Goal: Task Accomplishment & Management: Manage account settings

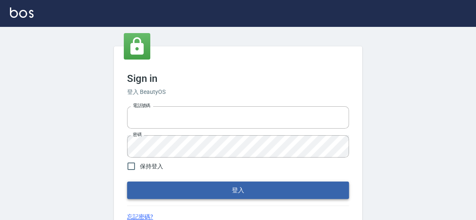
type input "0921567649"
click at [238, 190] on button "登入" at bounding box center [238, 190] width 222 height 17
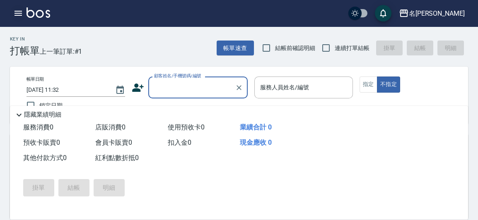
click at [15, 14] on icon "button" at bounding box center [18, 13] width 10 height 10
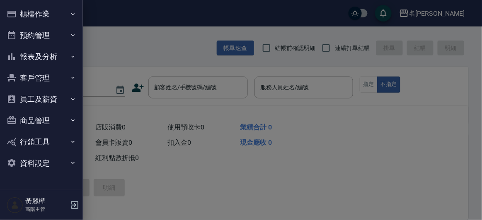
click at [434, 13] on div at bounding box center [241, 110] width 482 height 220
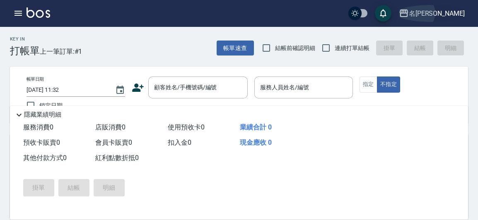
click at [438, 13] on div "名[PERSON_NAME]" at bounding box center [437, 13] width 56 height 10
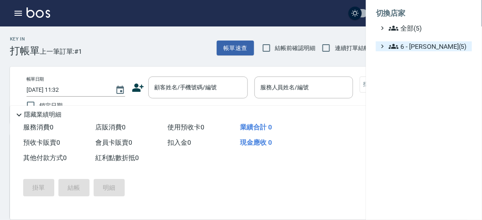
click at [417, 48] on span "6 - [PERSON_NAME](5)" at bounding box center [429, 46] width 80 height 10
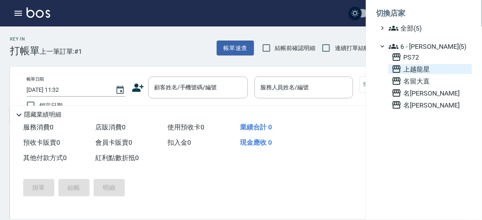
click at [424, 68] on span "上越龍星" at bounding box center [429, 69] width 77 height 10
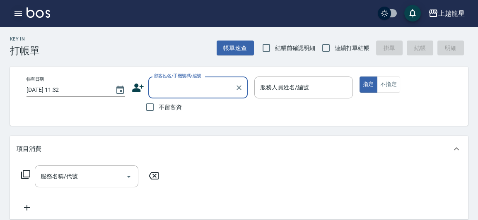
click at [19, 14] on icon "button" at bounding box center [18, 13] width 10 height 10
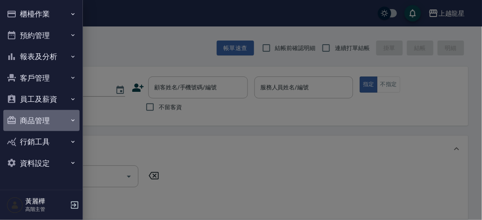
click at [39, 122] on button "商品管理" at bounding box center [41, 121] width 76 height 22
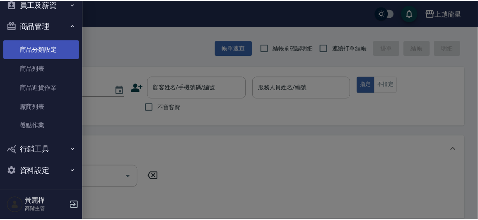
scroll to position [96, 0]
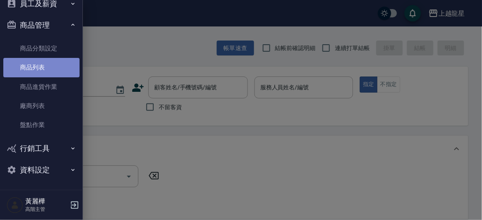
click at [43, 71] on link "商品列表" at bounding box center [41, 67] width 76 height 19
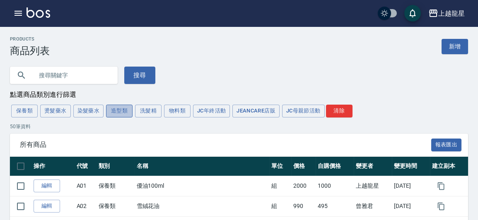
click at [112, 110] on button "造型類" at bounding box center [119, 111] width 27 height 13
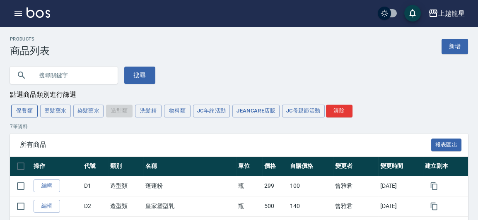
click at [32, 111] on button "保養類" at bounding box center [24, 111] width 27 height 13
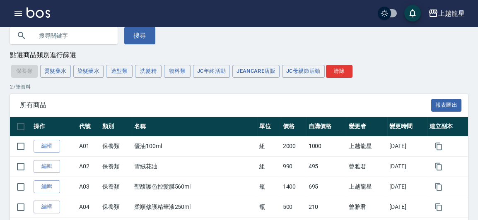
scroll to position [37, 0]
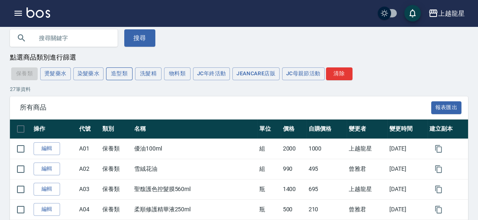
click at [123, 72] on button "造型類" at bounding box center [119, 74] width 27 height 13
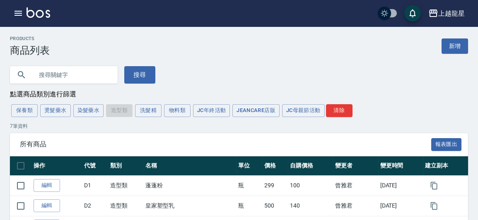
scroll to position [0, 0]
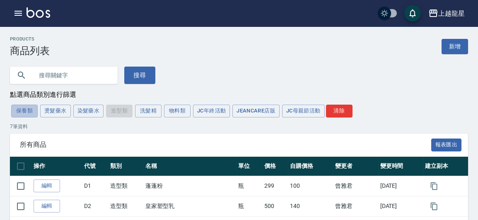
click at [29, 111] on button "保養類" at bounding box center [24, 111] width 27 height 13
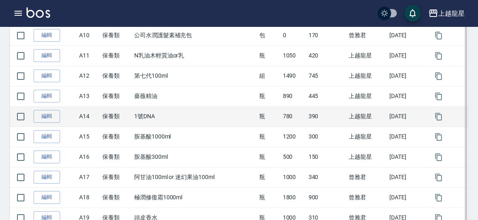
scroll to position [301, 0]
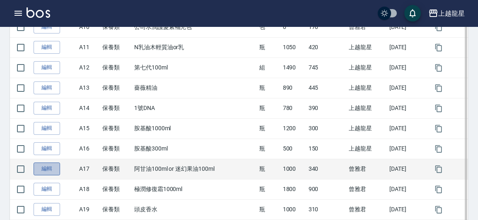
click at [47, 167] on link "編輯" at bounding box center [47, 169] width 27 height 13
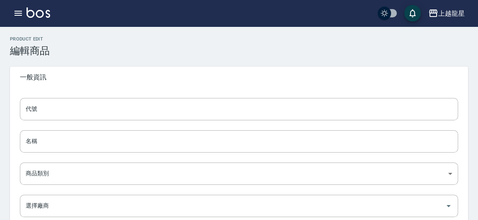
type input "A17"
type input "阿甘油100ml or 迷幻果油100ml"
type input "cd7eed2e-581b-44b5-a5f9-dade315a5a5a"
type input "1000"
type input "340"
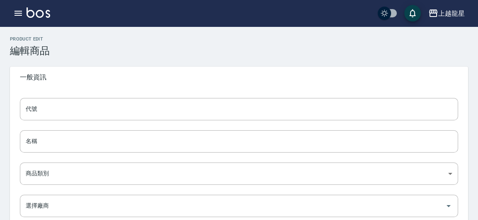
type input "340"
type input "瓶"
type input "UNSET"
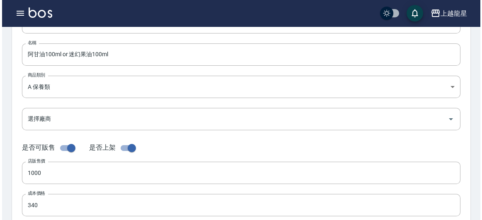
scroll to position [75, 0]
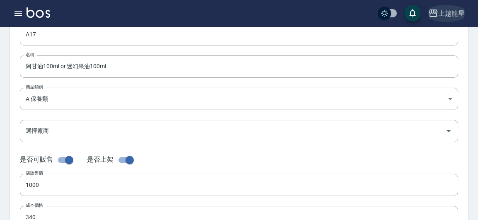
click at [435, 14] on icon "button" at bounding box center [433, 13] width 10 height 10
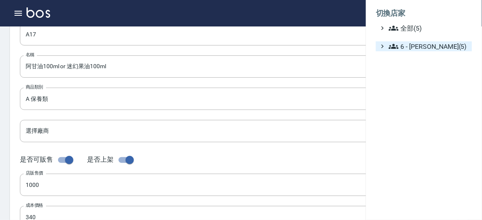
click at [423, 51] on span "6 - [PERSON_NAME](5)" at bounding box center [429, 46] width 80 height 10
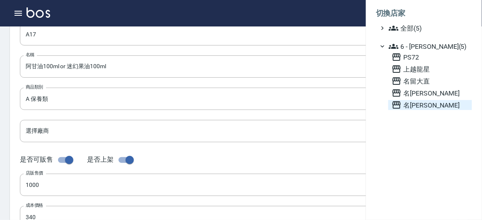
click at [417, 105] on span "名[PERSON_NAME]" at bounding box center [429, 105] width 77 height 10
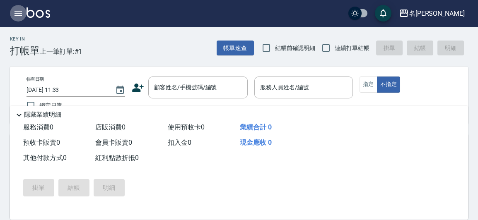
click at [15, 6] on button "button" at bounding box center [18, 13] width 17 height 17
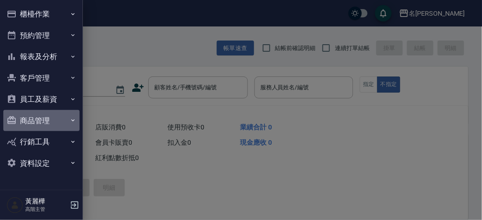
click at [46, 126] on button "商品管理" at bounding box center [41, 121] width 76 height 22
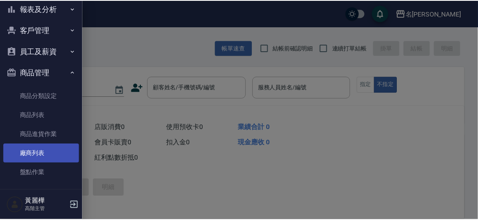
scroll to position [96, 0]
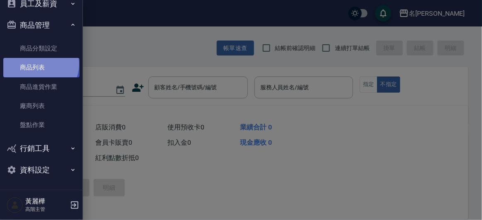
click at [40, 64] on link "商品列表" at bounding box center [41, 67] width 76 height 19
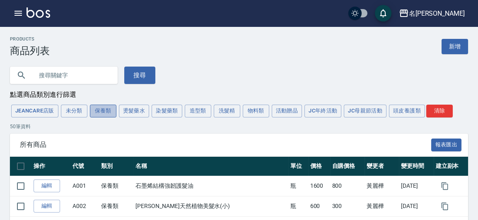
click at [100, 116] on button "保養類" at bounding box center [103, 111] width 27 height 13
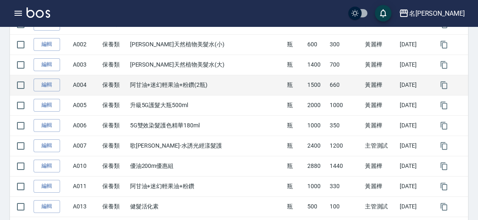
scroll to position [188, 0]
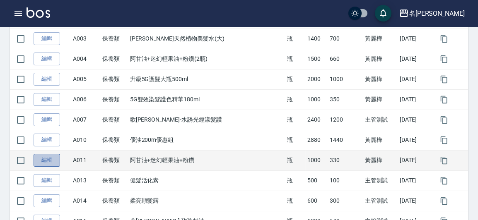
click at [52, 159] on link "編輯" at bounding box center [47, 160] width 27 height 13
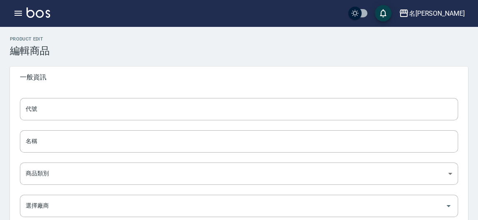
type input "A011"
type input "阿甘油+迷幻輕果油+粉鑽"
type input "7e7d944d-7cfe-4b9a-8c88-995ce7ab01db"
type input "1000"
type input "330"
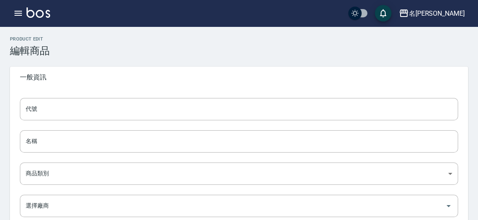
type input "330"
type input "瓶"
type input "UNSET"
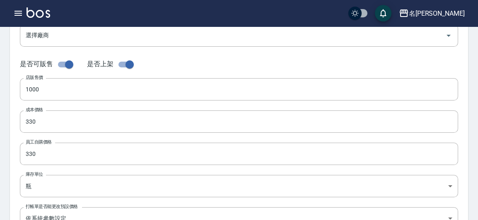
scroll to position [188, 0]
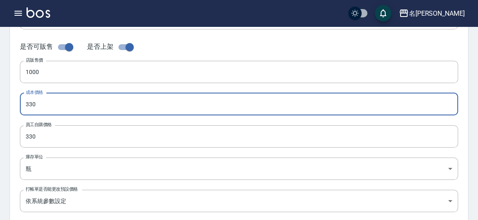
drag, startPoint x: 44, startPoint y: 109, endPoint x: 24, endPoint y: 109, distance: 19.9
click at [24, 109] on input "330" at bounding box center [239, 104] width 438 height 22
type input "340"
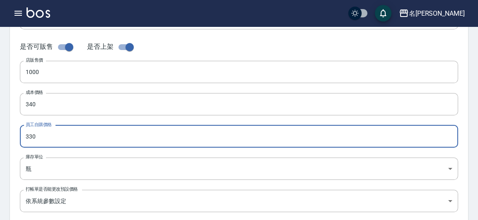
drag, startPoint x: 43, startPoint y: 135, endPoint x: 19, endPoint y: 137, distance: 23.3
click at [20, 137] on input "330" at bounding box center [239, 137] width 438 height 22
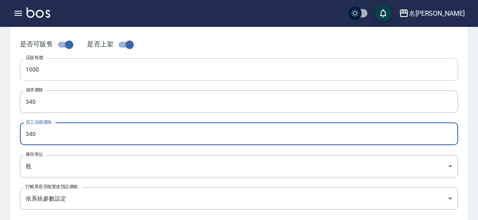
type input "340"
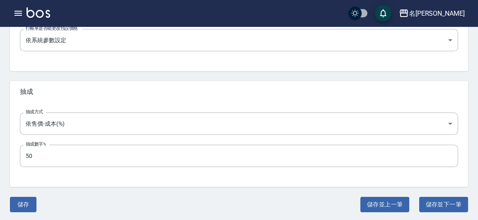
scroll to position [351, 0]
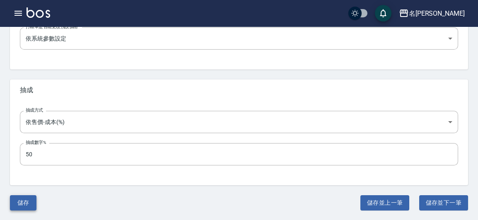
click at [27, 206] on button "儲存" at bounding box center [23, 203] width 27 height 15
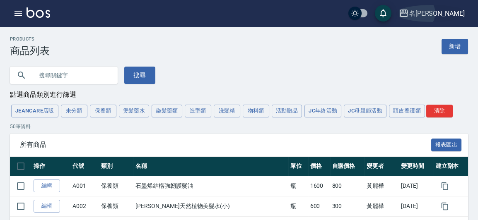
click at [447, 14] on div "名[PERSON_NAME]" at bounding box center [437, 13] width 56 height 10
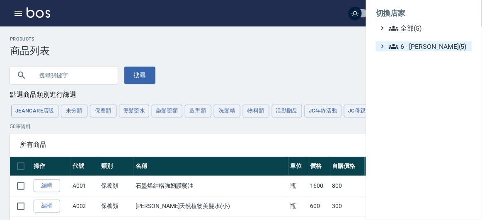
click at [427, 46] on span "6 - [PERSON_NAME](5)" at bounding box center [429, 46] width 80 height 10
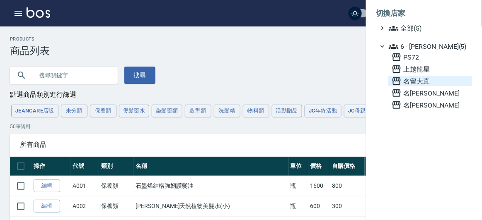
click at [422, 82] on span "名留大直" at bounding box center [429, 81] width 77 height 10
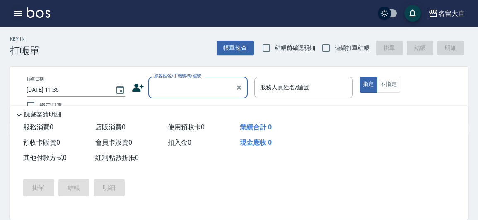
click at [16, 15] on icon "button" at bounding box center [17, 13] width 7 height 5
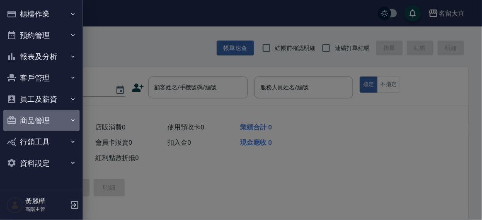
click at [35, 127] on button "商品管理" at bounding box center [41, 121] width 76 height 22
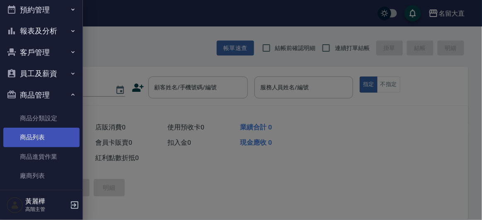
scroll to position [37, 0]
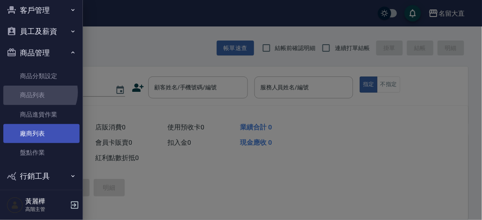
click at [37, 123] on ul "商品分類設定 商品列表 商品進貨作業 廠商列表 盤點作業" at bounding box center [41, 114] width 76 height 102
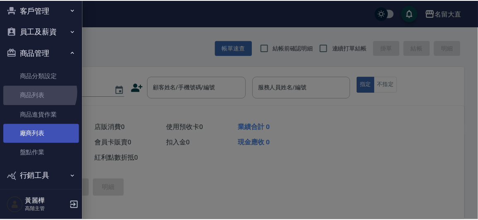
scroll to position [75, 0]
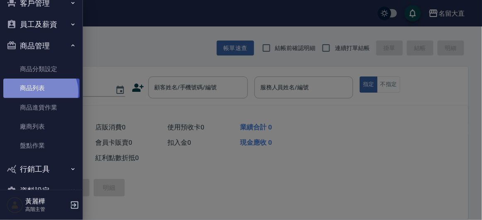
click at [39, 92] on link "商品列表" at bounding box center [41, 88] width 76 height 19
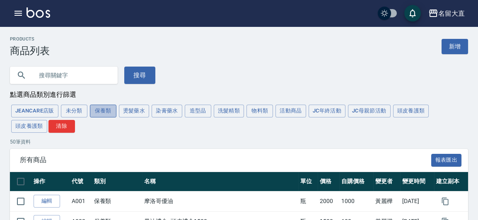
click at [104, 109] on button "保養類" at bounding box center [103, 111] width 27 height 13
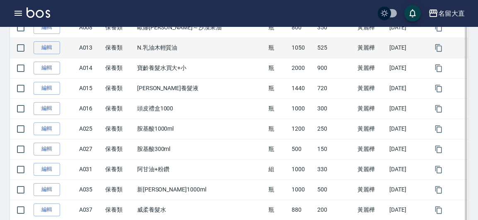
scroll to position [263, 0]
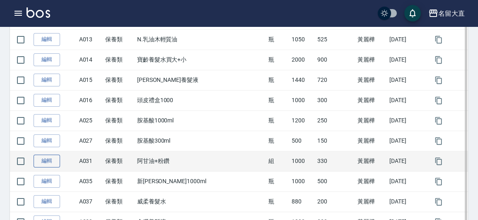
click at [47, 160] on link "編輯" at bounding box center [47, 161] width 27 height 13
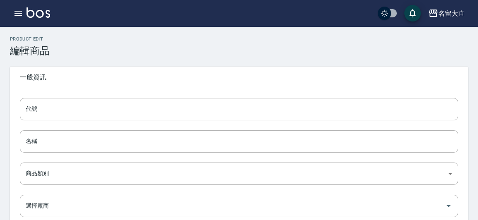
type input "A031"
type input "阿甘油+粉鑽"
type input "0614dbf2-6ebd-4ea2-bd65-4e8d368dcb93"
type input "1000"
type input "330"
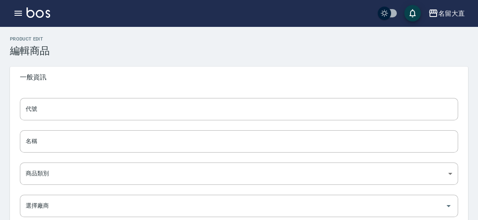
type input "330"
type input "組"
type input "UNSET"
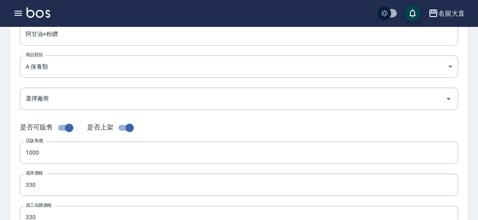
scroll to position [113, 0]
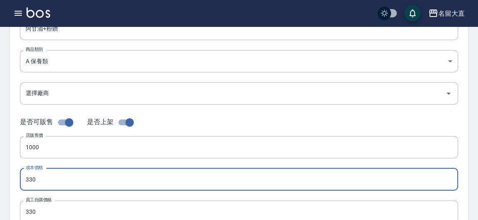
drag, startPoint x: 37, startPoint y: 176, endPoint x: 19, endPoint y: 177, distance: 17.4
click at [23, 178] on input "330" at bounding box center [239, 180] width 438 height 22
type input "340"
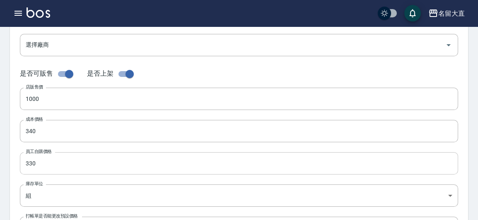
scroll to position [226, 0]
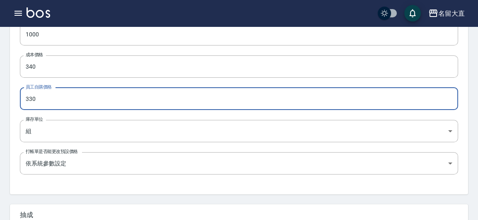
drag, startPoint x: 36, startPoint y: 98, endPoint x: 23, endPoint y: 98, distance: 12.8
click at [23, 98] on input "330" at bounding box center [239, 99] width 438 height 22
type input "340"
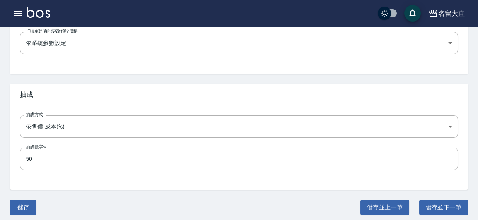
scroll to position [351, 0]
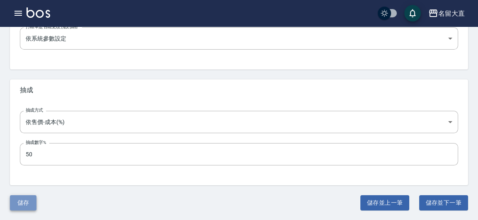
click at [27, 205] on button "儲存" at bounding box center [23, 203] width 27 height 15
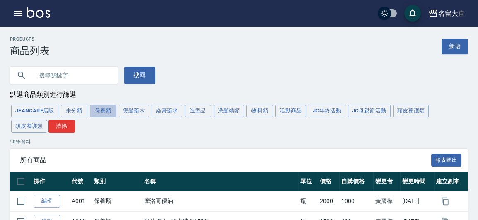
click at [106, 111] on button "保養類" at bounding box center [103, 111] width 27 height 13
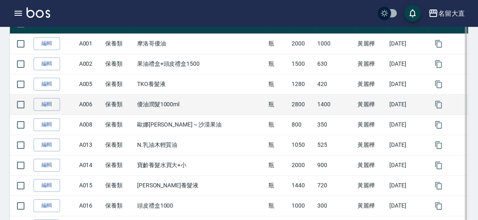
scroll to position [188, 0]
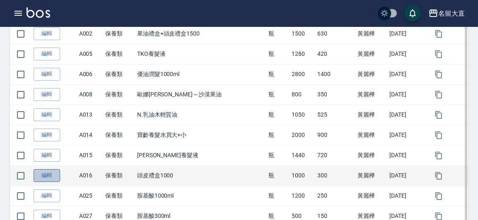
click at [43, 169] on link "編輯" at bounding box center [47, 175] width 27 height 13
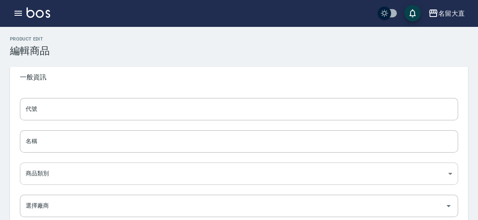
type input "A016"
type input "頭皮禮盒1000"
type input "0614dbf2-6ebd-4ea2-bd65-4e8d368dcb93"
type input "1000"
type input "300"
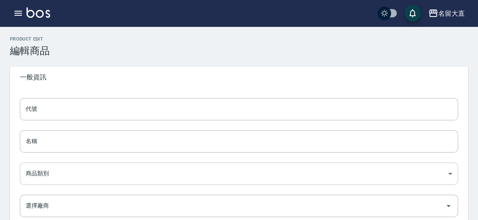
type input "300"
type input "瓶"
type input "UNSET"
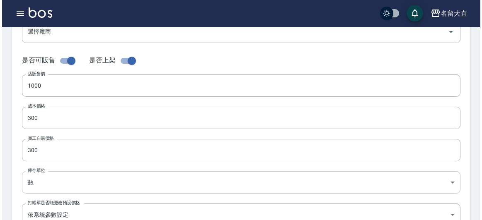
scroll to position [188, 0]
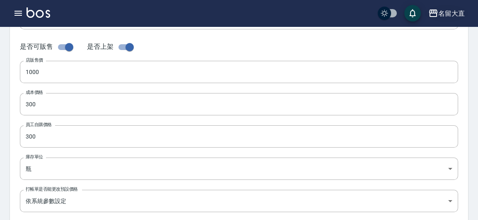
click at [435, 14] on icon "button" at bounding box center [433, 13] width 10 height 10
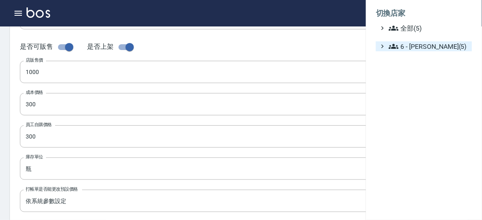
click at [426, 51] on span "6 - 賴明男(5)" at bounding box center [429, 46] width 80 height 10
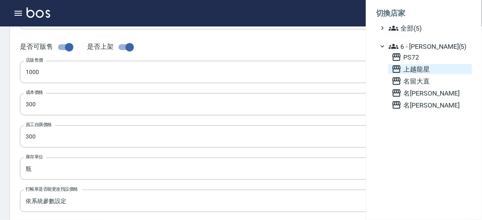
click at [420, 70] on span "上越龍星" at bounding box center [429, 69] width 77 height 10
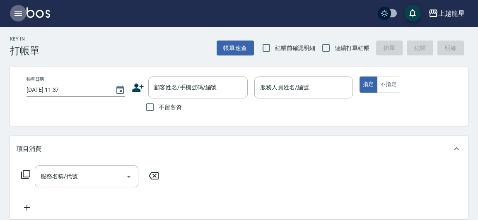
click at [18, 12] on icon "button" at bounding box center [18, 13] width 10 height 10
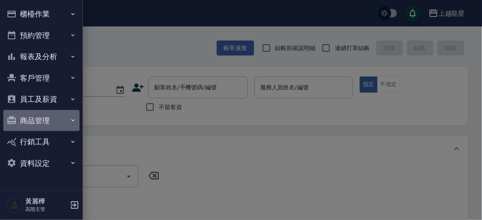
click at [49, 126] on button "商品管理" at bounding box center [41, 121] width 76 height 22
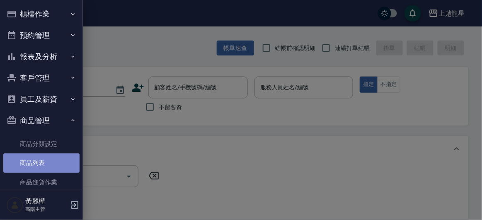
click at [48, 162] on link "商品列表" at bounding box center [41, 163] width 76 height 19
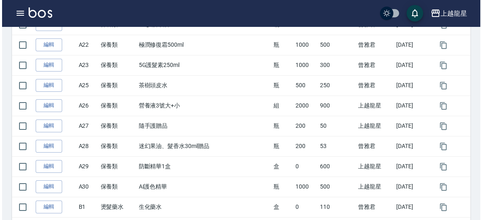
scroll to position [489, 0]
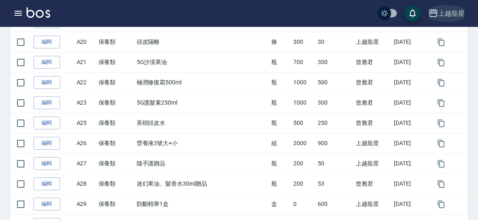
click at [437, 12] on icon "button" at bounding box center [433, 13] width 8 height 7
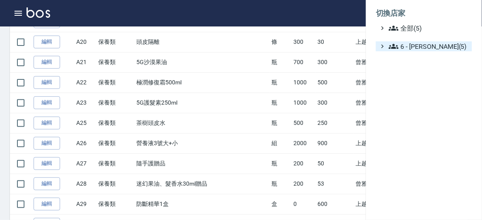
click at [414, 48] on span "6 - [PERSON_NAME](5)" at bounding box center [429, 46] width 80 height 10
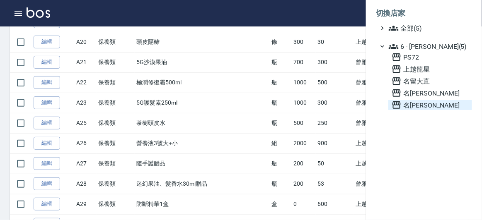
click at [410, 107] on span "名[PERSON_NAME]" at bounding box center [429, 105] width 77 height 10
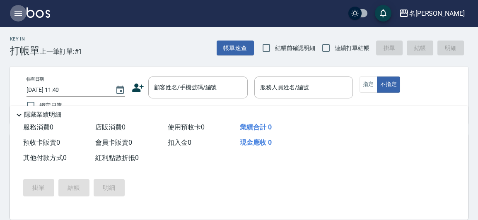
click at [18, 10] on icon "button" at bounding box center [18, 13] width 10 height 10
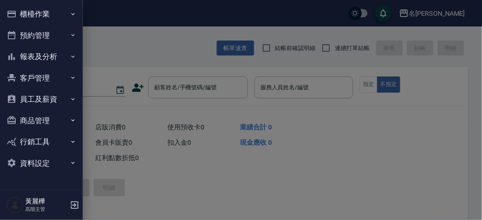
click at [43, 116] on button "商品管理" at bounding box center [41, 121] width 76 height 22
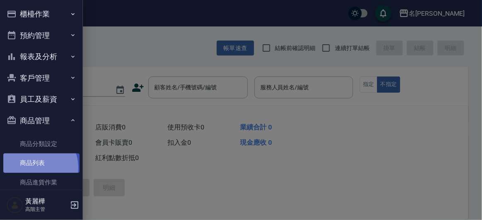
click at [32, 168] on link "商品列表" at bounding box center [41, 163] width 76 height 19
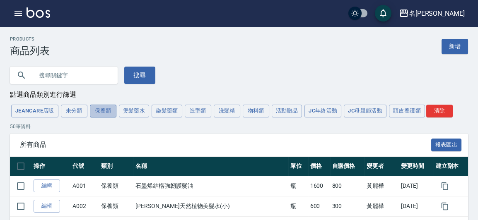
click at [105, 113] on button "保養類" at bounding box center [103, 111] width 27 height 13
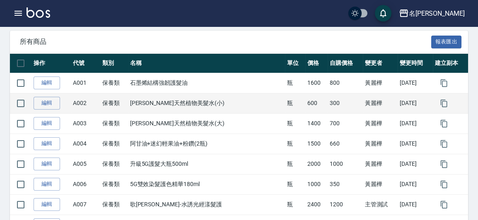
scroll to position [113, 0]
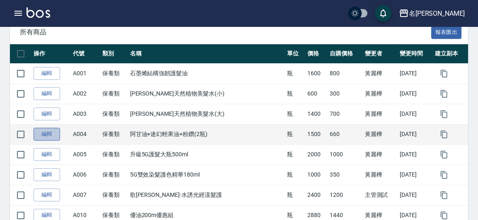
click at [41, 131] on link "編輯" at bounding box center [47, 134] width 27 height 13
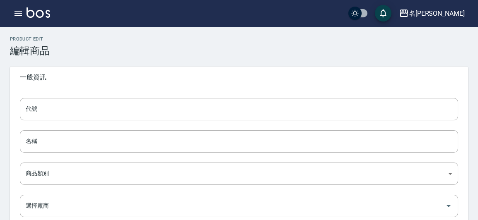
type input "A004"
type input "阿甘油+迷幻輕果油+粉鑽(2瓶)"
type input "7e7d944d-7cfe-4b9a-8c88-995ce7ab01db"
type input "1500"
type input "660"
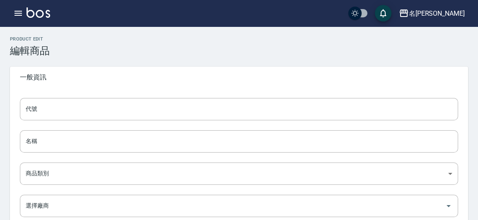
type input "660"
type input "瓶"
type input "UNSET"
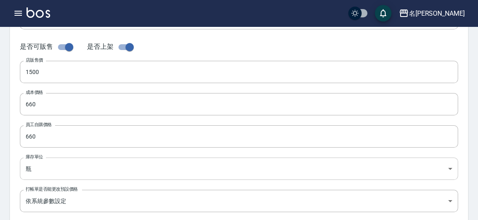
scroll to position [301, 0]
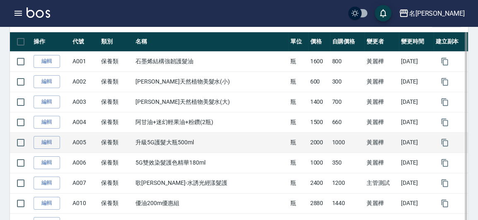
scroll to position [113, 0]
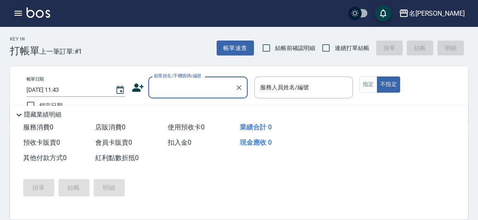
click at [14, 15] on icon "button" at bounding box center [17, 13] width 7 height 5
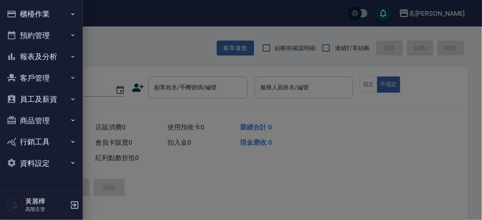
click at [46, 117] on button "商品管理" at bounding box center [41, 121] width 76 height 22
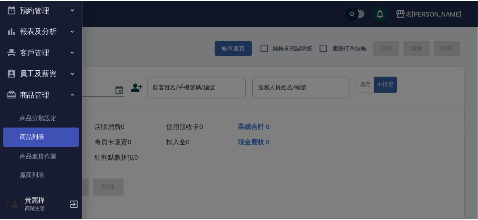
scroll to position [37, 0]
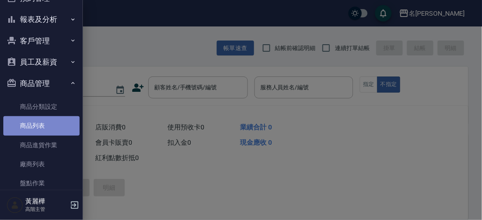
click at [45, 123] on link "商品列表" at bounding box center [41, 125] width 76 height 19
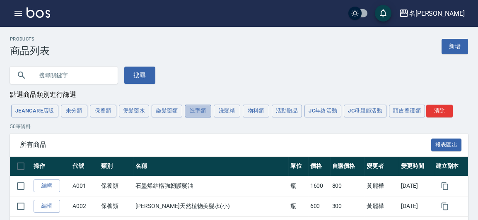
click at [197, 111] on button "造型類" at bounding box center [198, 111] width 27 height 13
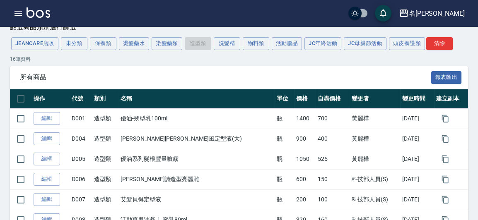
scroll to position [37, 0]
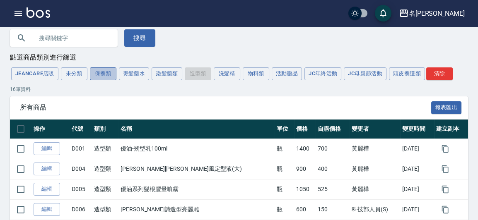
click at [103, 75] on button "保養類" at bounding box center [103, 74] width 27 height 13
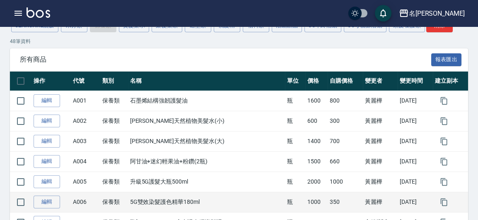
scroll to position [75, 0]
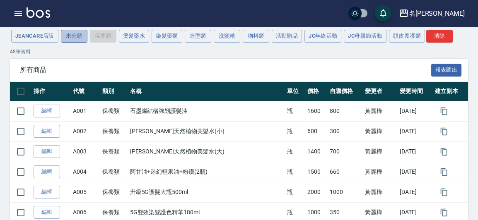
click at [82, 36] on button "未分類" at bounding box center [74, 36] width 27 height 13
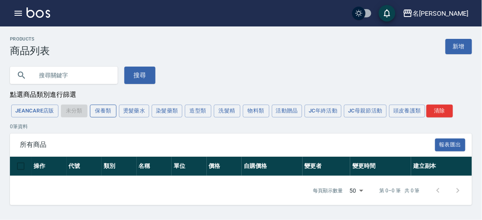
click at [108, 112] on button "保養類" at bounding box center [103, 111] width 27 height 13
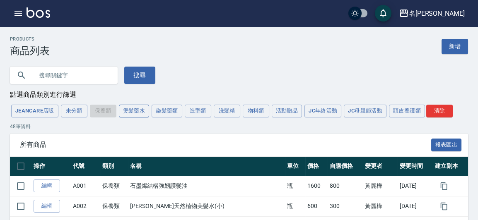
click at [132, 115] on button "燙髮藥水" at bounding box center [134, 111] width 31 height 13
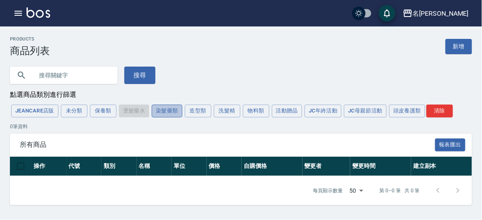
click at [169, 111] on button "染髮藥類" at bounding box center [167, 111] width 31 height 13
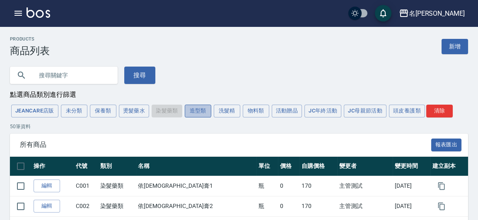
click at [203, 114] on button "造型類" at bounding box center [198, 111] width 27 height 13
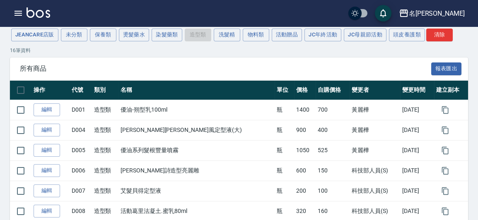
scroll to position [75, 0]
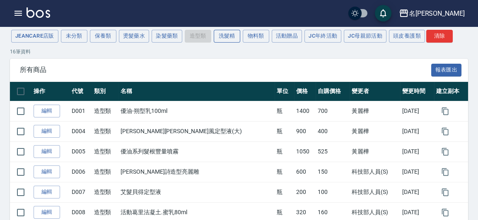
click at [225, 39] on button "洗髮精" at bounding box center [227, 36] width 27 height 13
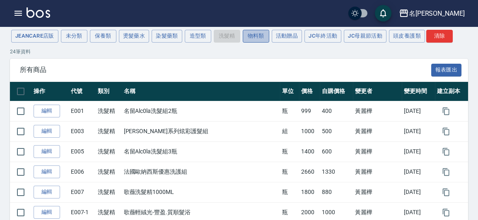
click at [251, 33] on button "物料類" at bounding box center [256, 36] width 27 height 13
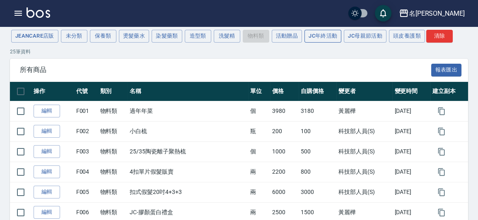
click at [315, 37] on button "JC年終活動" at bounding box center [322, 36] width 37 height 13
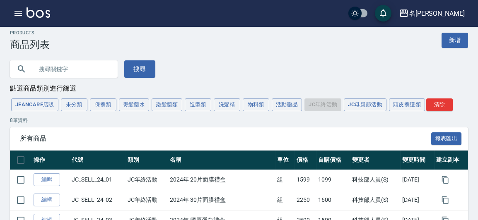
scroll to position [6, 0]
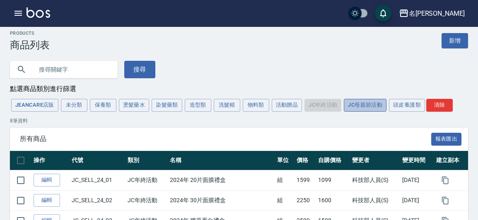
click at [355, 105] on button "JC母親節活動" at bounding box center [365, 105] width 43 height 13
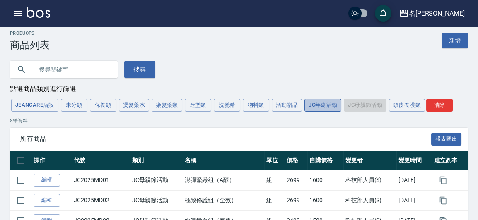
click at [322, 110] on button "JC年終活動" at bounding box center [322, 105] width 37 height 13
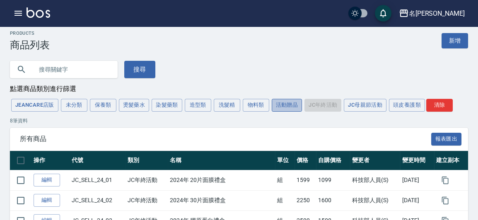
click at [295, 109] on button "活動贈品" at bounding box center [287, 105] width 31 height 13
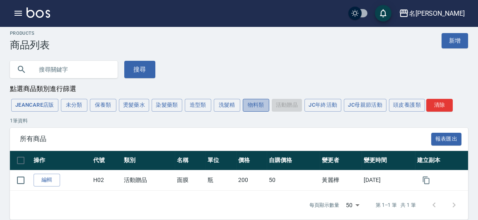
click at [261, 103] on button "物料類" at bounding box center [256, 105] width 27 height 13
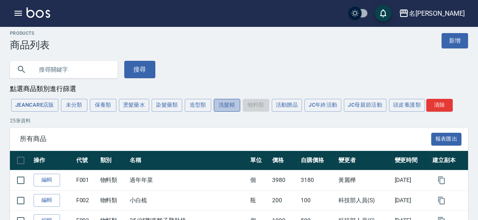
click at [228, 104] on button "洗髮精" at bounding box center [227, 105] width 27 height 13
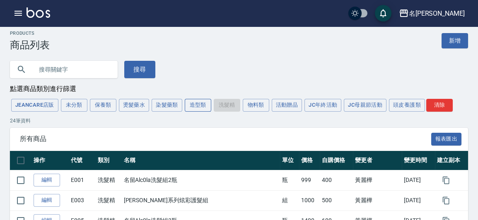
click at [203, 105] on button "造型類" at bounding box center [198, 105] width 27 height 13
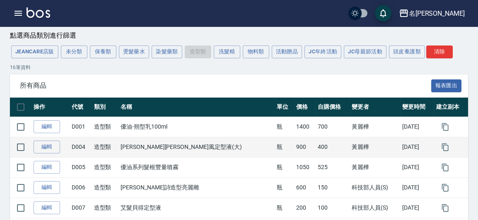
scroll to position [0, 0]
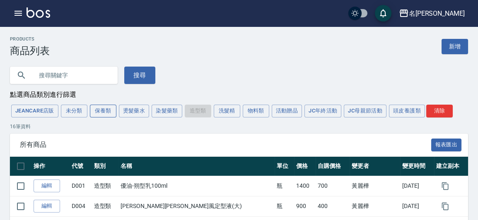
click at [103, 111] on button "保養類" at bounding box center [103, 111] width 27 height 13
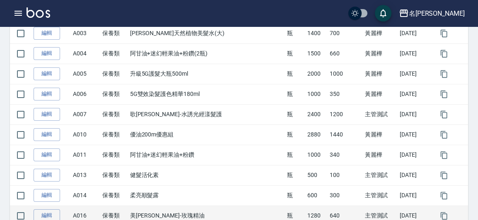
scroll to position [113, 0]
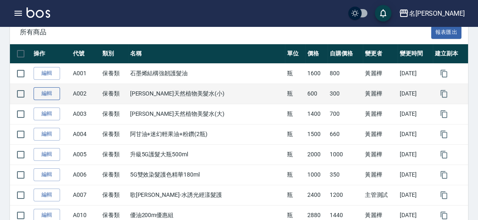
click at [50, 90] on link "編輯" at bounding box center [47, 93] width 27 height 13
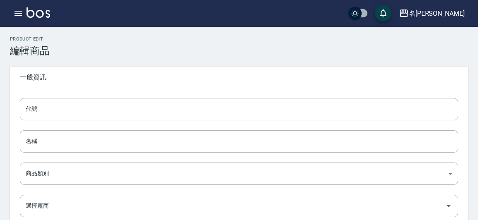
type input "A002"
type input "伊凡天然植物美髮水(小)"
type input "7e7d944d-7cfe-4b9a-8c88-995ce7ab01db"
type input "600"
type input "300"
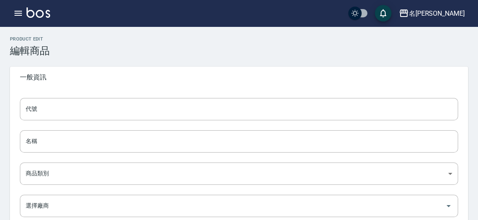
type input "300"
type input "瓶"
type input "UNSET"
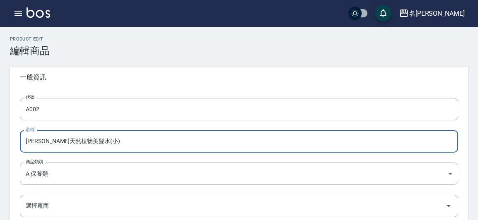
click at [63, 145] on input "伊凡天然植物美髮水(小)" at bounding box center [239, 141] width 438 height 22
drag, startPoint x: 75, startPoint y: 142, endPoint x: 24, endPoint y: 139, distance: 51.1
click at [24, 139] on input "伊凡天然植物美髮水(小)" at bounding box center [239, 141] width 438 height 22
drag, startPoint x: 33, startPoint y: 140, endPoint x: 17, endPoint y: 143, distance: 15.9
click at [23, 142] on input "zp3(小)" at bounding box center [239, 141] width 438 height 22
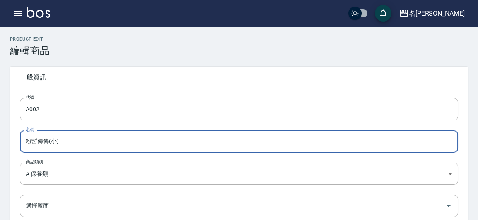
click at [57, 148] on input "粉暫傳傳(小)" at bounding box center [239, 141] width 438 height 22
drag, startPoint x: 48, startPoint y: 143, endPoint x: 34, endPoint y: 144, distance: 14.5
click at [34, 144] on input "粉暫傳傳(小)" at bounding box center [239, 141] width 438 height 22
drag, startPoint x: 56, startPoint y: 140, endPoint x: 36, endPoint y: 144, distance: 20.2
click at [36, 144] on input "粉鑽(小)" at bounding box center [239, 141] width 438 height 22
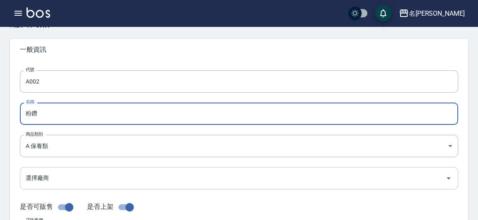
scroll to position [113, 0]
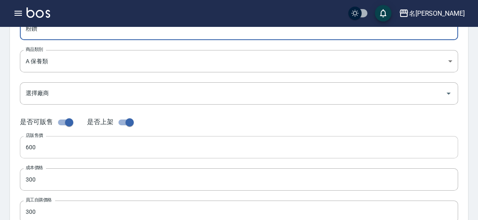
type input "粉鑽"
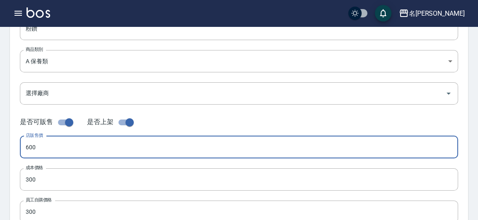
drag, startPoint x: 43, startPoint y: 151, endPoint x: 22, endPoint y: 147, distance: 22.0
click at [22, 147] on input "600" at bounding box center [239, 147] width 438 height 22
type input "1000"
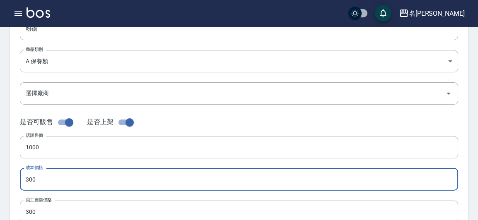
drag, startPoint x: 37, startPoint y: 182, endPoint x: 29, endPoint y: 182, distance: 7.5
click at [29, 182] on input "300" at bounding box center [239, 180] width 438 height 22
type input "310"
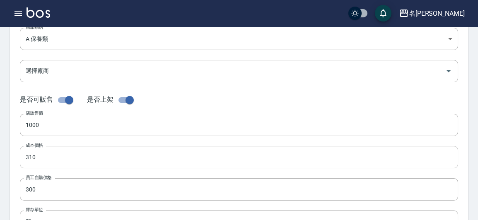
scroll to position [150, 0]
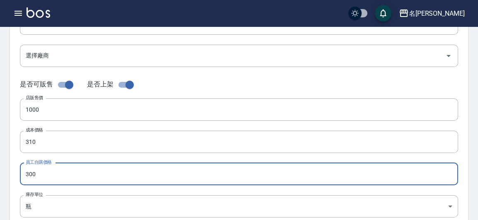
drag, startPoint x: 40, startPoint y: 176, endPoint x: 23, endPoint y: 176, distance: 17.0
click at [23, 176] on input "300" at bounding box center [239, 174] width 438 height 22
type input "310"
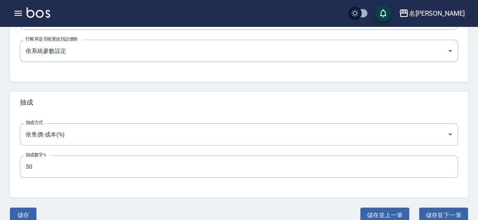
scroll to position [339, 0]
click at [24, 216] on button "儲存" at bounding box center [23, 215] width 27 height 15
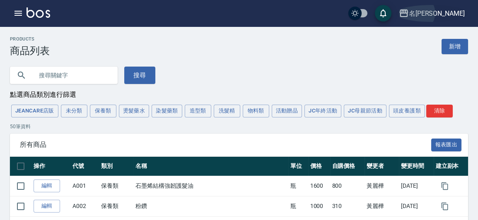
click at [445, 14] on div "名留龍江" at bounding box center [437, 13] width 56 height 10
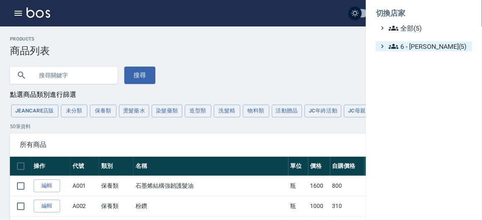
click at [428, 48] on span "6 - 賴明男(5)" at bounding box center [429, 46] width 80 height 10
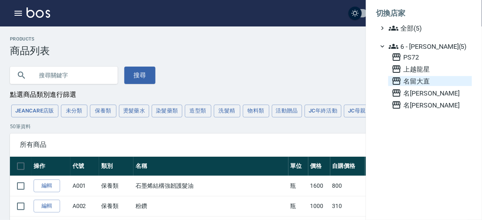
click at [424, 81] on span "名留大直" at bounding box center [429, 81] width 77 height 10
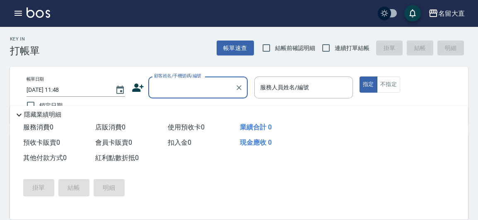
click at [15, 13] on icon "button" at bounding box center [17, 13] width 7 height 5
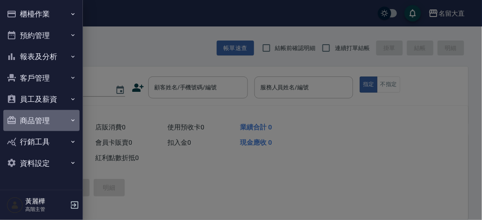
click at [51, 118] on button "商品管理" at bounding box center [41, 121] width 76 height 22
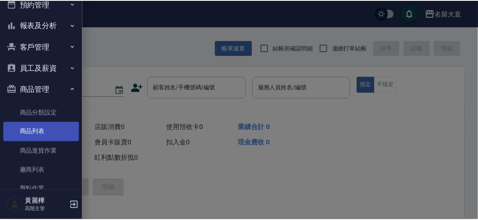
scroll to position [75, 0]
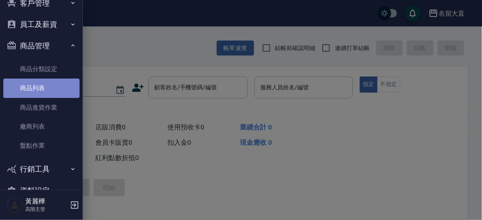
click at [42, 91] on link "商品列表" at bounding box center [41, 88] width 76 height 19
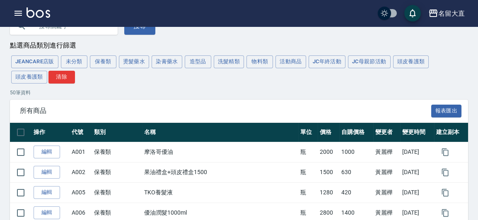
scroll to position [37, 0]
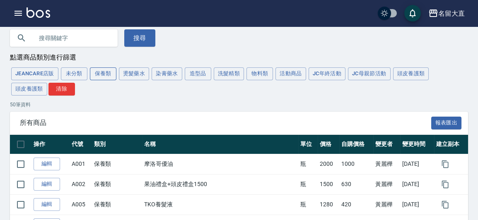
click at [104, 77] on button "保養類" at bounding box center [103, 74] width 27 height 13
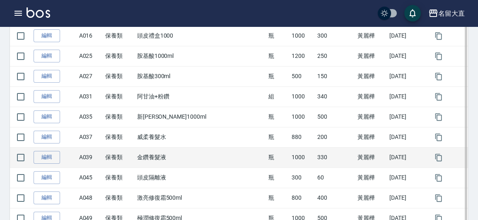
scroll to position [339, 0]
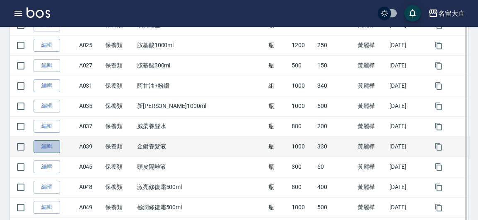
click at [46, 142] on link "編輯" at bounding box center [47, 146] width 27 height 13
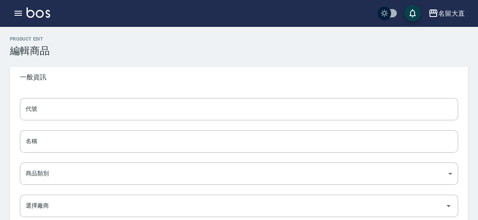
type input "A039"
type input "金鑽養髮液"
type input "0614dbf2-6ebd-4ea2-bd65-4e8d368dcb93"
type input "1000"
type input "330"
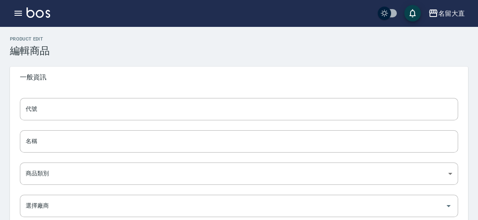
type input "330"
type input "瓶"
type input "UNSET"
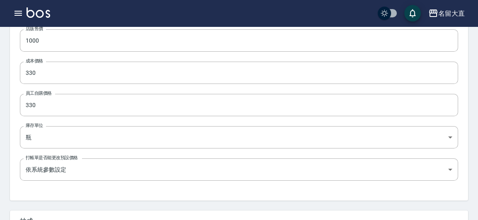
scroll to position [339, 0]
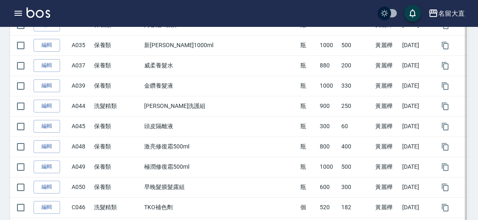
scroll to position [377, 0]
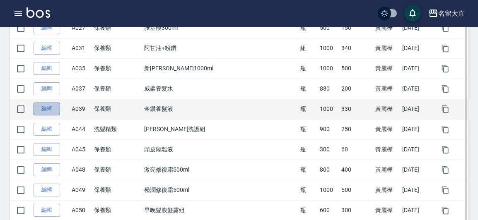
click at [52, 103] on link "編輯" at bounding box center [47, 109] width 27 height 13
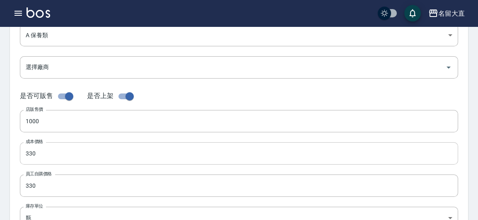
scroll to position [150, 0]
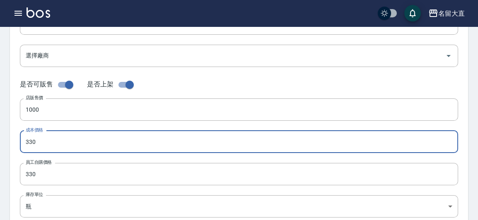
drag, startPoint x: 47, startPoint y: 142, endPoint x: 27, endPoint y: 142, distance: 19.5
click at [27, 142] on input "330" at bounding box center [239, 142] width 438 height 22
type input "310"
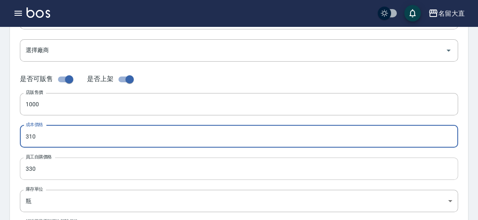
scroll to position [188, 0]
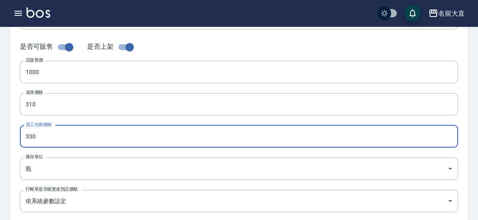
drag, startPoint x: 44, startPoint y: 137, endPoint x: 27, endPoint y: 138, distance: 17.4
click at [27, 138] on input "330" at bounding box center [239, 137] width 438 height 22
click at [32, 138] on input "330" at bounding box center [239, 137] width 438 height 22
click at [42, 138] on input "330" at bounding box center [239, 137] width 438 height 22
drag, startPoint x: 42, startPoint y: 135, endPoint x: 29, endPoint y: 138, distance: 14.1
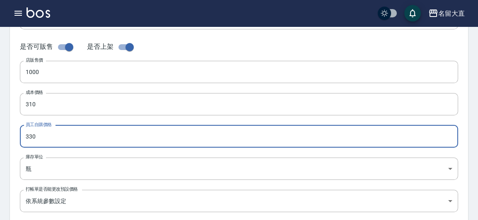
click at [29, 138] on input "330" at bounding box center [239, 137] width 438 height 22
type input "310"
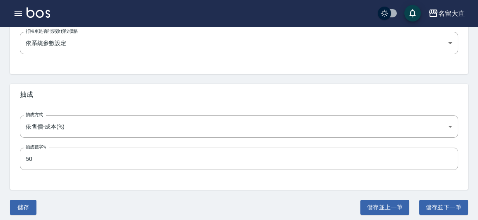
scroll to position [351, 0]
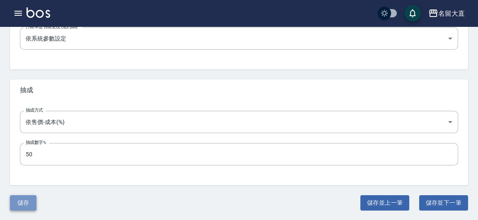
click at [24, 206] on button "儲存" at bounding box center [23, 203] width 27 height 15
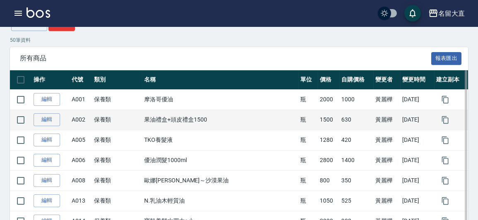
scroll to position [113, 0]
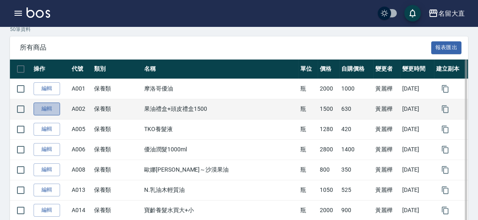
click at [36, 109] on link "編輯" at bounding box center [47, 109] width 27 height 13
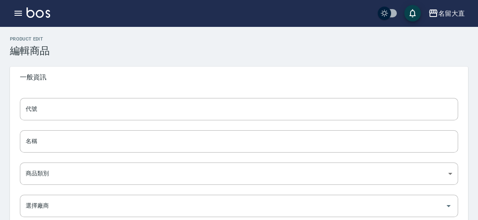
type input "A002"
type input "果油禮盒+頭皮禮盒1500"
type input "0614dbf2-6ebd-4ea2-bd65-4e8d368dcb93"
type input "1500"
type input "630"
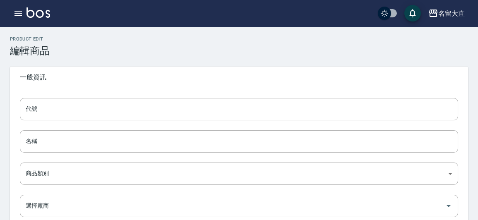
type input "630"
type input "瓶"
type input "UNSET"
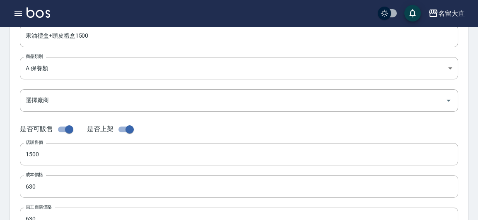
scroll to position [113, 0]
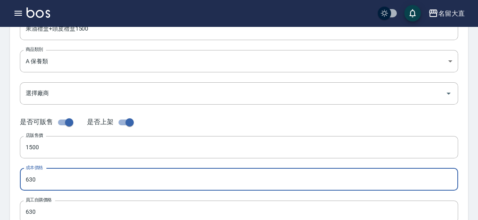
drag, startPoint x: 35, startPoint y: 177, endPoint x: 29, endPoint y: 181, distance: 7.5
click at [29, 181] on input "630" at bounding box center [239, 180] width 438 height 22
type input "660"
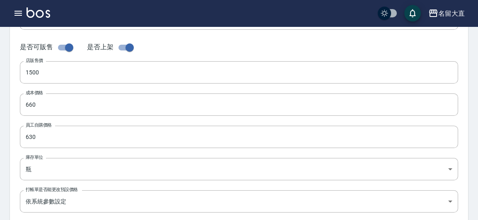
scroll to position [188, 0]
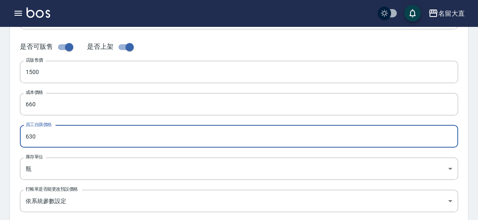
drag, startPoint x: 41, startPoint y: 133, endPoint x: 27, endPoint y: 141, distance: 17.1
click at [25, 142] on input "630" at bounding box center [239, 137] width 438 height 22
click at [32, 136] on input "630" at bounding box center [239, 137] width 438 height 22
drag, startPoint x: 42, startPoint y: 136, endPoint x: 29, endPoint y: 140, distance: 13.1
click at [29, 140] on input "630" at bounding box center [239, 137] width 438 height 22
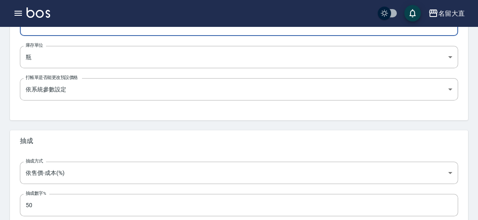
type input "660"
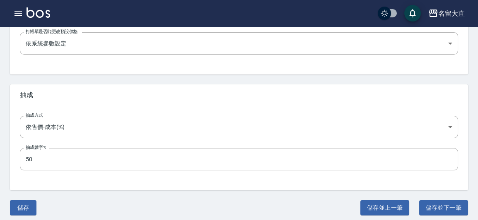
scroll to position [351, 0]
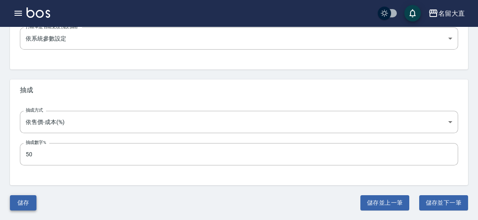
click at [27, 206] on button "儲存" at bounding box center [23, 203] width 27 height 15
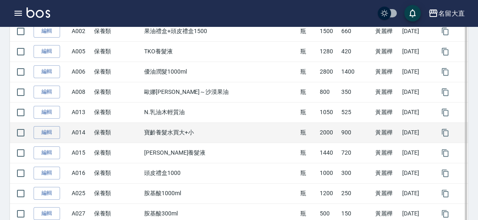
scroll to position [226, 0]
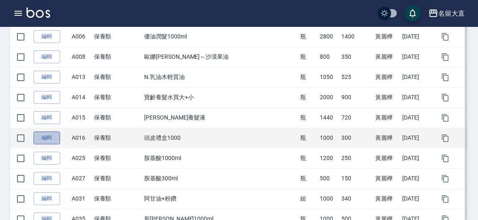
click at [50, 134] on link "編輯" at bounding box center [47, 138] width 27 height 13
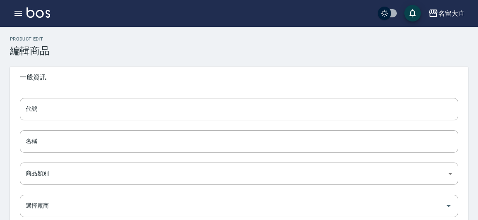
type input "A016"
type input "頭皮禮盒1000"
type input "0614dbf2-6ebd-4ea2-bd65-4e8d368dcb93"
type input "1000"
type input "300"
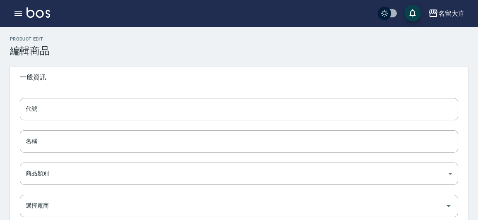
type input "300"
type input "瓶"
type input "UNSET"
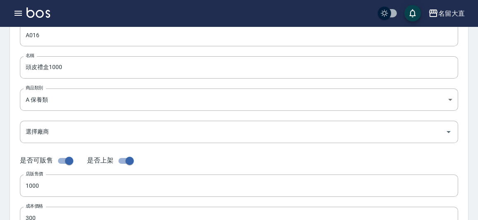
scroll to position [37, 0]
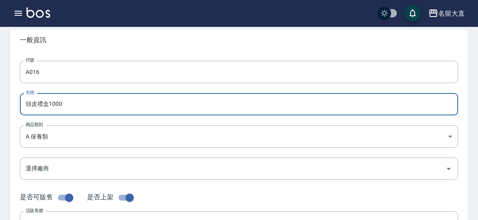
click at [36, 105] on input "頭皮禮盒1000" at bounding box center [239, 104] width 438 height 22
click at [26, 103] on input "頭皮禮盒1000" at bounding box center [239, 104] width 438 height 22
click at [33, 105] on input "zp3頭皮禮盒1000" at bounding box center [239, 104] width 438 height 22
drag, startPoint x: 34, startPoint y: 105, endPoint x: 25, endPoint y: 104, distance: 8.7
click at [25, 104] on input "zp3頭皮禮盒1000" at bounding box center [239, 104] width 438 height 22
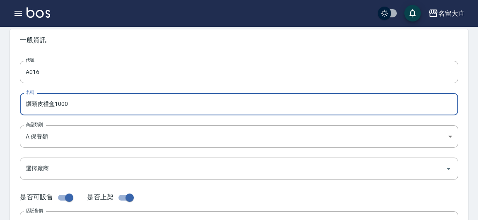
click at [25, 104] on input "鑽頭皮禮盒1000" at bounding box center [239, 104] width 438 height 22
click at [48, 105] on input "粉鑽頭皮禮盒1000" at bounding box center [239, 104] width 438 height 22
click at [37, 104] on input "粉鑽頭皮禮盒1000" at bounding box center [239, 104] width 438 height 22
drag, startPoint x: 59, startPoint y: 106, endPoint x: 49, endPoint y: 106, distance: 10.0
click at [49, 106] on input "粉鑽香水頭皮禮盒1000" at bounding box center [239, 104] width 438 height 22
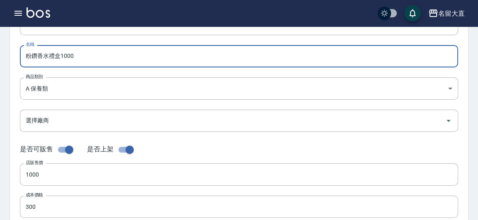
scroll to position [150, 0]
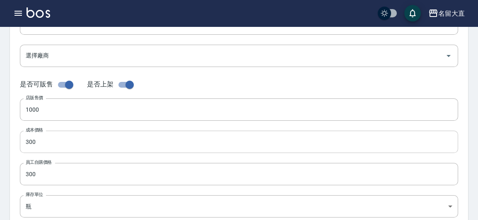
type input "粉鑽香水禮盒1000"
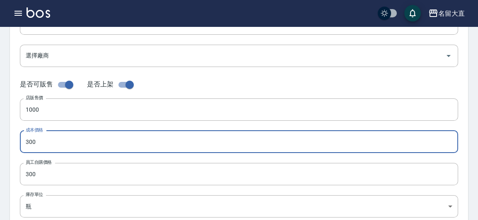
drag, startPoint x: 41, startPoint y: 142, endPoint x: 29, endPoint y: 142, distance: 12.0
click at [29, 142] on input "300" at bounding box center [239, 142] width 438 height 22
type input "310"
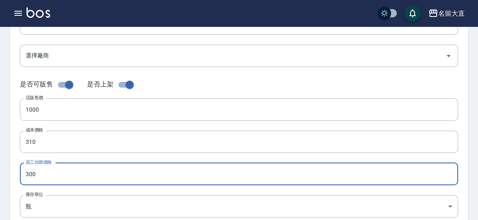
drag, startPoint x: 39, startPoint y: 171, endPoint x: 29, endPoint y: 174, distance: 10.2
click at [29, 174] on input "300" at bounding box center [239, 174] width 438 height 22
type input "310"
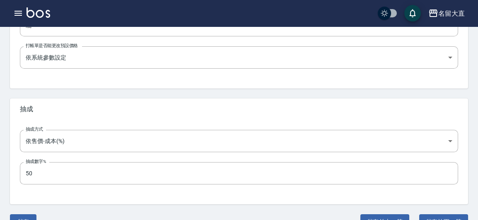
scroll to position [351, 0]
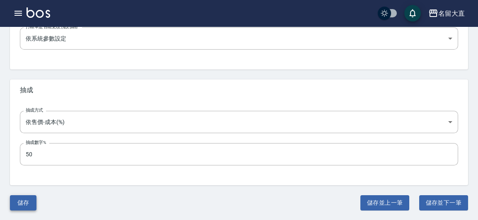
click at [16, 205] on button "儲存" at bounding box center [23, 203] width 27 height 15
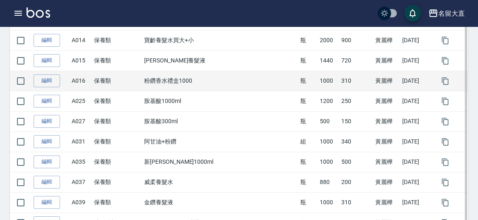
scroll to position [188, 0]
